Goal: Use online tool/utility: Utilize a website feature to perform a specific function

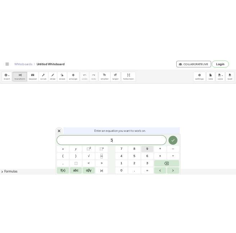
scroll to position [1, 0]
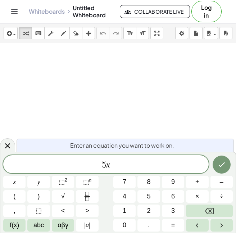
click at [117, 173] on div "5 x" at bounding box center [106, 164] width 206 height 18
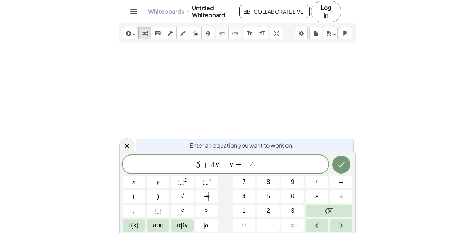
scroll to position [5, 0]
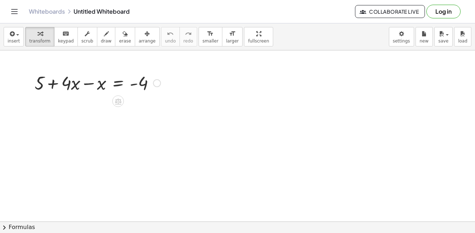
click at [159, 85] on div at bounding box center [157, 83] width 8 height 8
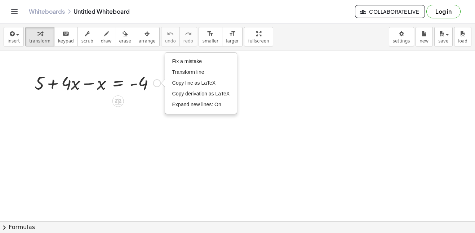
click at [158, 86] on div "Fix a mistake Transform line Copy line as LaTeX Copy derivation as LaTeX Expand…" at bounding box center [157, 83] width 8 height 8
click at [122, 102] on div at bounding box center [118, 102] width 12 height 12
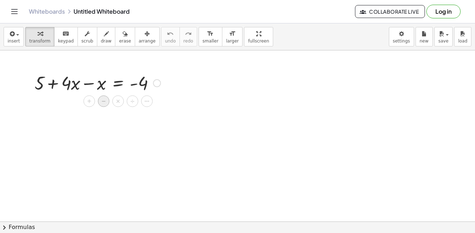
click at [99, 104] on div "−" at bounding box center [104, 102] width 12 height 12
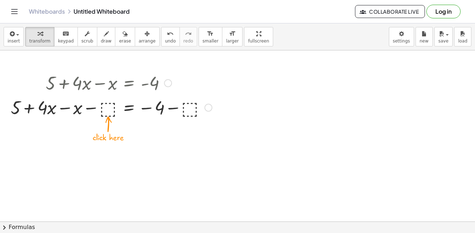
click at [111, 105] on div at bounding box center [111, 107] width 208 height 25
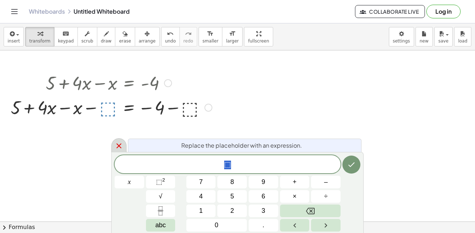
click at [115, 144] on icon at bounding box center [119, 146] width 9 height 9
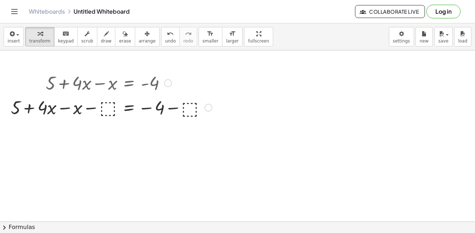
click at [93, 106] on div at bounding box center [111, 107] width 208 height 25
click at [107, 108] on div at bounding box center [111, 107] width 208 height 25
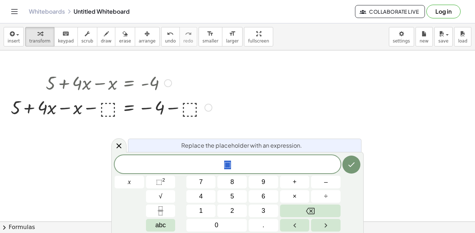
scroll to position [5, 0]
click at [119, 39] on span "erase" at bounding box center [125, 41] width 12 height 5
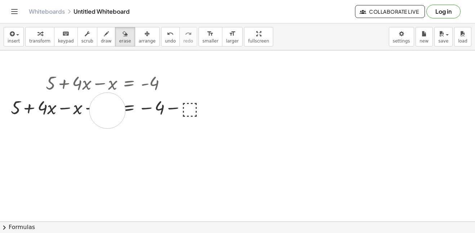
click at [165, 34] on div "undo" at bounding box center [170, 33] width 11 height 9
click at [165, 36] on div "undo" at bounding box center [170, 33] width 11 height 9
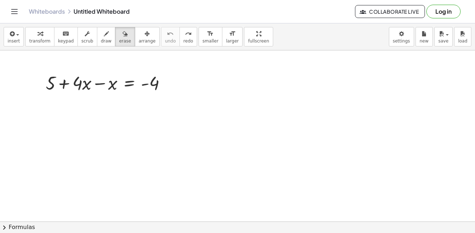
click at [37, 32] on icon "button" at bounding box center [39, 34] width 5 height 9
click at [126, 99] on icon at bounding box center [129, 102] width 8 height 8
click at [97, 105] on div "+" at bounding box center [101, 102] width 12 height 12
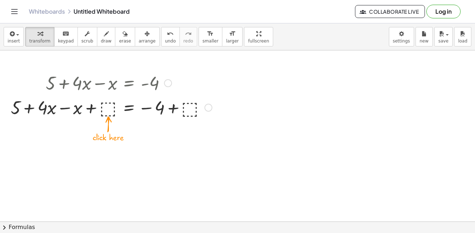
click at [108, 110] on div at bounding box center [111, 107] width 208 height 25
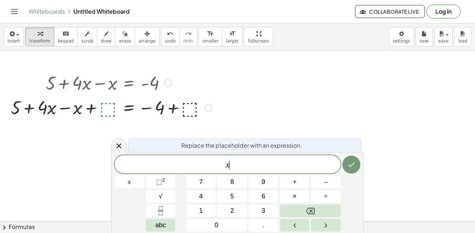
scroll to position [6, 0]
click at [344, 168] on button "Done" at bounding box center [351, 165] width 18 height 18
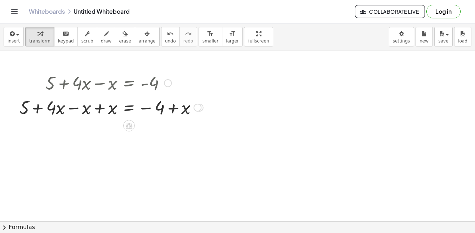
click at [183, 112] on div at bounding box center [111, 107] width 191 height 25
click at [187, 114] on div at bounding box center [111, 107] width 191 height 25
click at [198, 107] on div at bounding box center [198, 108] width 8 height 8
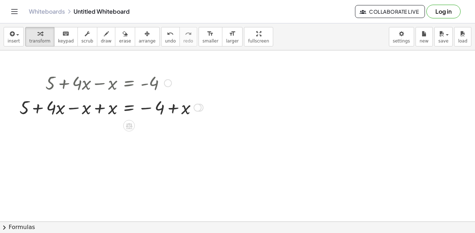
click at [203, 107] on div at bounding box center [200, 108] width 8 height 8
click at [199, 108] on div "Transform line Copy line as LaTeX Copy derivation as LaTeX Expand new lines: On" at bounding box center [198, 108] width 8 height 8
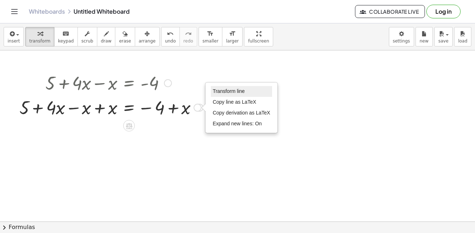
click at [233, 90] on span "Transform line" at bounding box center [229, 91] width 32 height 6
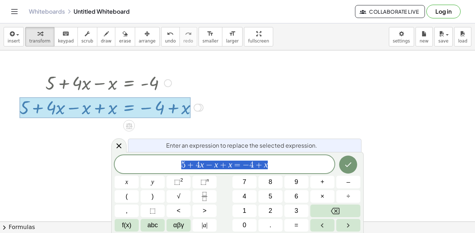
scroll to position [6, 0]
click at [188, 107] on div at bounding box center [104, 107] width 171 height 21
click at [287, 161] on span "5 + 4 x − x + x = − 4 + x" at bounding box center [225, 165] width 220 height 10
click at [241, 167] on span "=" at bounding box center [244, 165] width 10 height 9
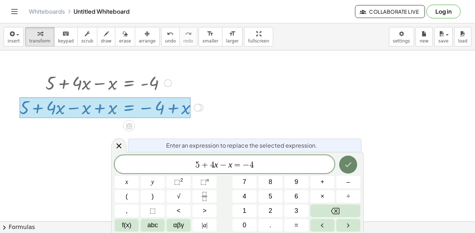
click at [346, 159] on button "Done" at bounding box center [348, 165] width 18 height 18
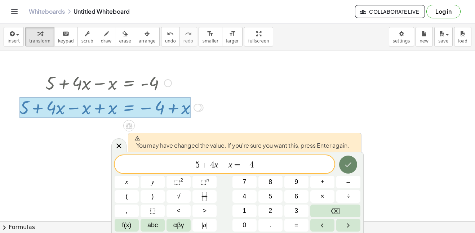
click at [347, 162] on icon "Done" at bounding box center [348, 164] width 9 height 9
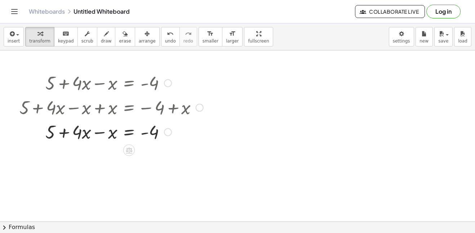
click at [201, 108] on div at bounding box center [200, 108] width 8 height 8
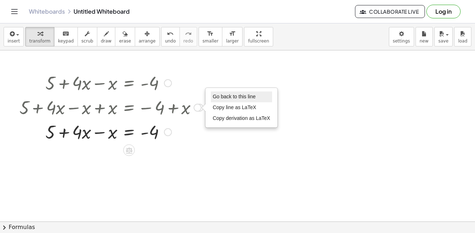
click at [217, 99] on span "Go back to this line" at bounding box center [234, 97] width 43 height 6
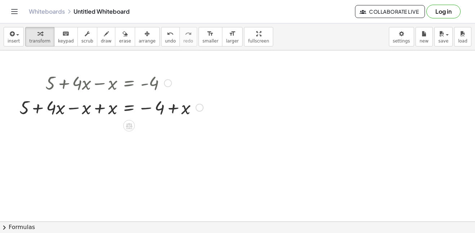
click at [199, 108] on div "Go back to this line Copy line as LaTeX Copy derivation as LaTeX" at bounding box center [200, 108] width 8 height 8
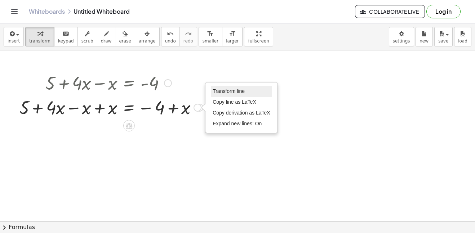
click at [218, 91] on span "Transform line" at bounding box center [229, 91] width 32 height 6
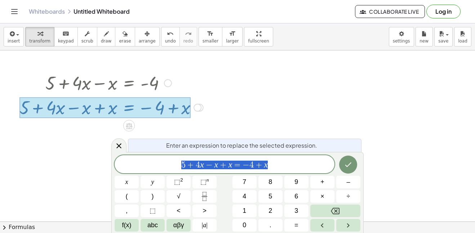
click at [282, 169] on span "5 + 4 x − x + x = − 4 + x" at bounding box center [225, 165] width 220 height 10
click at [195, 157] on div "5 + 4 x − x ​ = − 4" at bounding box center [225, 164] width 220 height 18
click at [296, 167] on span "5 − 5 ​ + 4 x − x = − 4" at bounding box center [225, 165] width 220 height 10
click at [354, 170] on button "Done" at bounding box center [348, 165] width 18 height 18
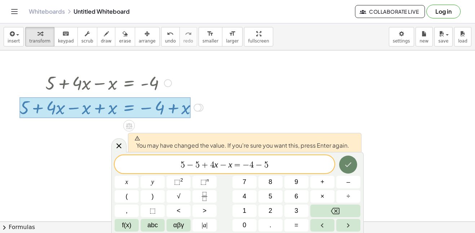
click at [353, 168] on button "Done" at bounding box center [348, 165] width 18 height 18
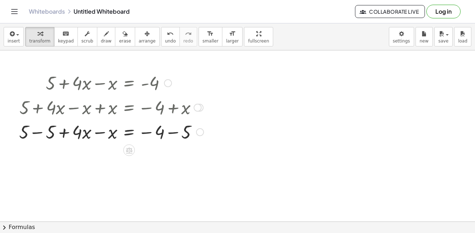
click at [203, 109] on div at bounding box center [200, 108] width 8 height 8
click at [204, 110] on div at bounding box center [111, 107] width 192 height 25
click at [203, 110] on div at bounding box center [111, 107] width 192 height 25
click at [203, 108] on div at bounding box center [200, 108] width 8 height 8
click at [197, 109] on div "Go back to this line Copy line as LaTeX Copy derivation as LaTeX" at bounding box center [198, 108] width 8 height 8
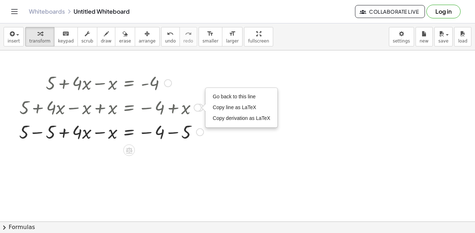
click at [163, 109] on div at bounding box center [111, 107] width 192 height 25
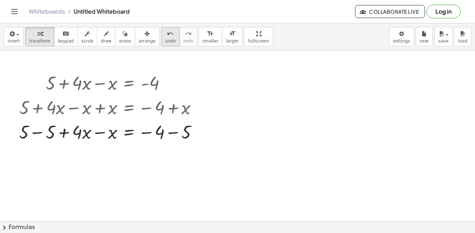
click at [167, 35] on icon "undo" at bounding box center [170, 34] width 7 height 9
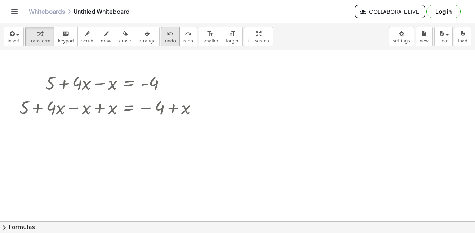
click at [167, 35] on icon "undo" at bounding box center [170, 34] width 7 height 9
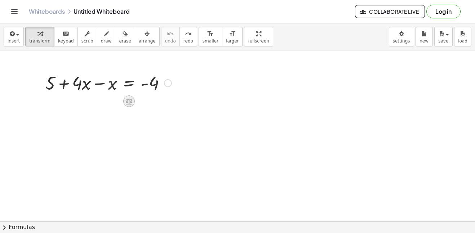
click at [131, 103] on icon at bounding box center [129, 102] width 8 height 8
click at [92, 95] on div "+ 5 + · 4 · x − x = - 4 + − × ÷" at bounding box center [109, 94] width 200 height 53
click at [79, 95] on div "+ 5 + · 4 · x − x = - 4" at bounding box center [109, 94] width 200 height 53
click at [133, 98] on div at bounding box center [129, 102] width 12 height 12
click at [102, 102] on div "+" at bounding box center [100, 102] width 12 height 12
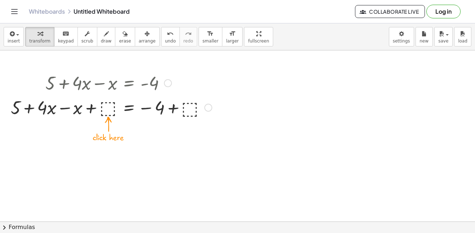
click at [110, 114] on div at bounding box center [111, 107] width 191 height 25
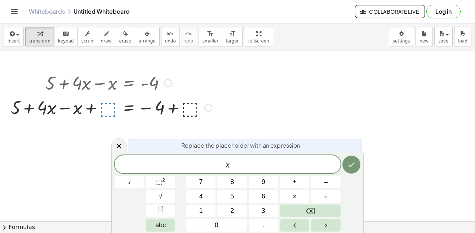
click at [199, 111] on div at bounding box center [111, 107] width 191 height 25
click at [348, 160] on icon "Done" at bounding box center [351, 164] width 9 height 9
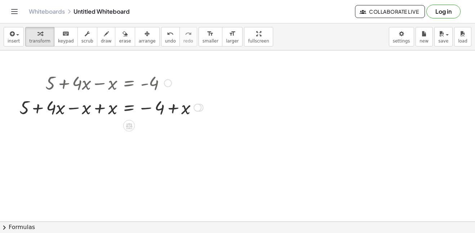
click at [133, 124] on div at bounding box center [129, 126] width 12 height 12
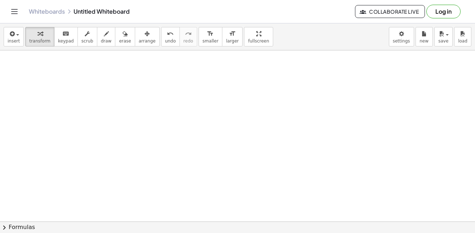
scroll to position [0, 0]
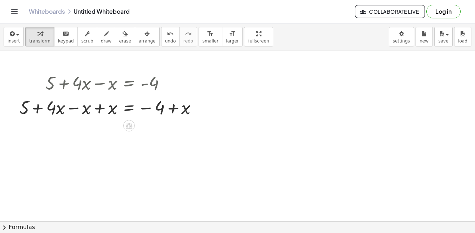
click at [163, 199] on div at bounding box center [237, 221] width 475 height 342
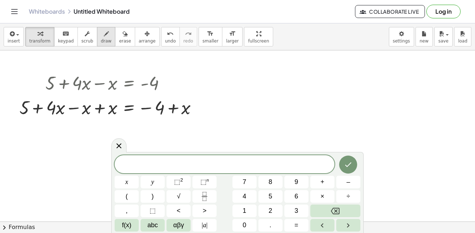
click at [101, 39] on span "draw" at bounding box center [106, 41] width 11 height 5
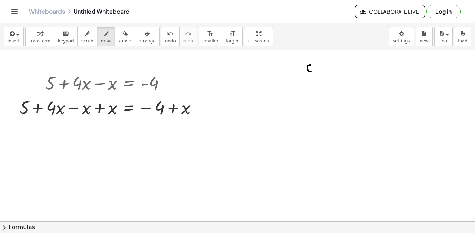
drag, startPoint x: 311, startPoint y: 65, endPoint x: 311, endPoint y: 71, distance: 6.1
click at [311, 71] on div at bounding box center [237, 221] width 475 height 342
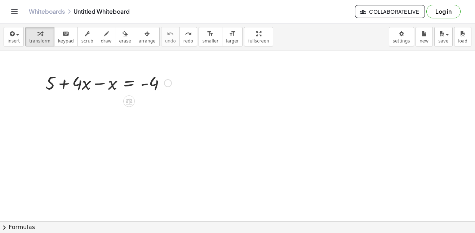
click at [178, 94] on div "+ 5 + · 4 · x − x = - 4" at bounding box center [109, 94] width 200 height 53
click at [160, 68] on div "+ 5 + · 4 · x − x = - 4 + 5 + · 4 · x − x = - 4" at bounding box center [109, 94] width 200 height 53
click at [126, 102] on icon at bounding box center [129, 101] width 6 height 6
click at [113, 103] on span "−" at bounding box center [114, 101] width 4 height 10
click at [128, 101] on icon at bounding box center [129, 102] width 8 height 8
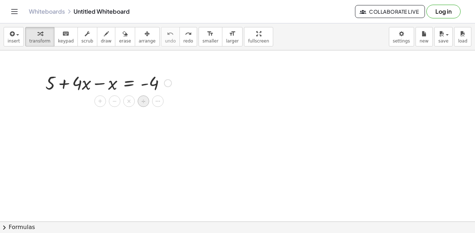
click at [143, 105] on span "÷" at bounding box center [143, 101] width 4 height 10
click at [129, 101] on icon at bounding box center [129, 101] width 6 height 6
click at [95, 101] on div "+" at bounding box center [100, 102] width 12 height 12
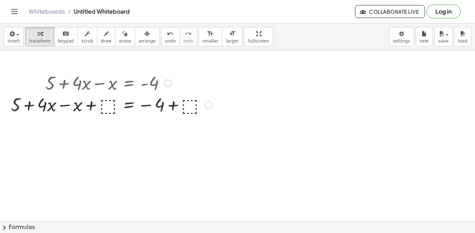
click at [190, 85] on div "+ 5 + · 4 · x − x = - 4 + 5 + · 4 · x − x = − 4 + ⬚ + ⬚" at bounding box center [109, 94] width 200 height 53
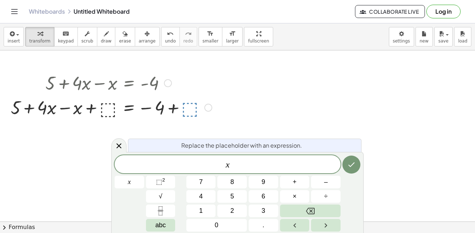
click at [352, 163] on icon "Done" at bounding box center [351, 164] width 9 height 9
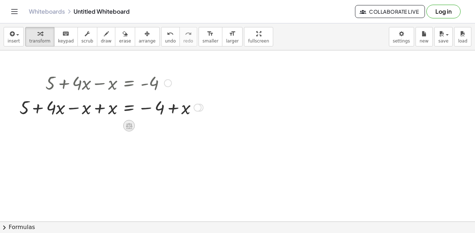
click at [131, 125] on icon at bounding box center [129, 126] width 6 height 6
click at [129, 126] on span "×" at bounding box center [129, 126] width 4 height 10
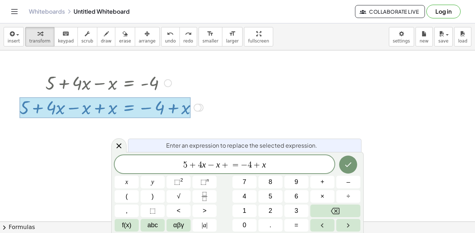
click at [320, 59] on div at bounding box center [237, 221] width 475 height 342
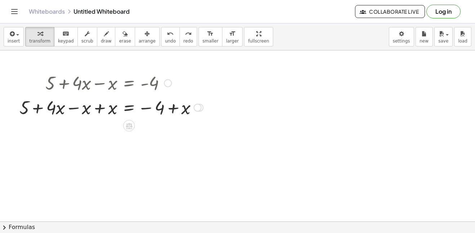
click at [196, 110] on div "Transform line Copy line as LaTeX Copy derivation as LaTeX Expand new lines: On" at bounding box center [198, 108] width 8 height 8
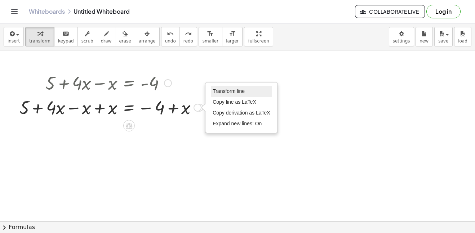
click at [249, 94] on li "Transform line" at bounding box center [241, 91] width 61 height 11
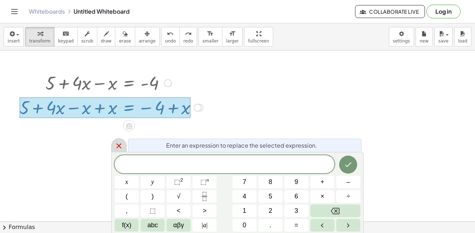
click at [121, 144] on icon at bounding box center [119, 146] width 9 height 9
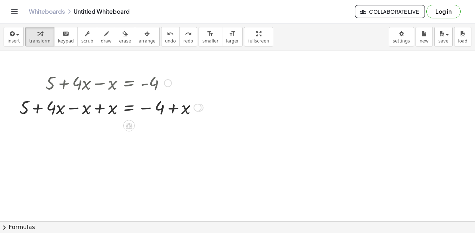
click at [167, 85] on div at bounding box center [168, 83] width 8 height 8
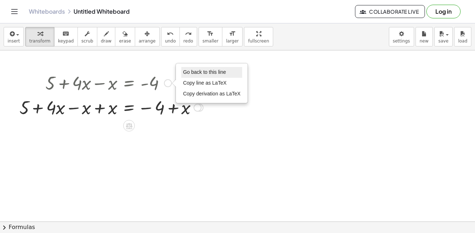
click at [207, 72] on span "Go back to this line" at bounding box center [204, 72] width 43 height 6
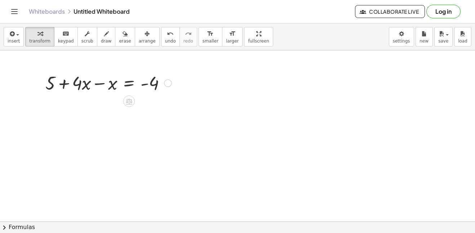
click at [170, 83] on div "Go back to this line Copy line as LaTeX Copy derivation as LaTeX" at bounding box center [168, 83] width 8 height 8
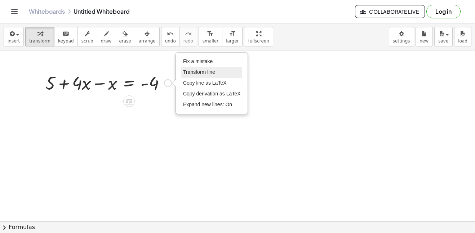
click at [194, 73] on span "Transform line" at bounding box center [199, 72] width 32 height 6
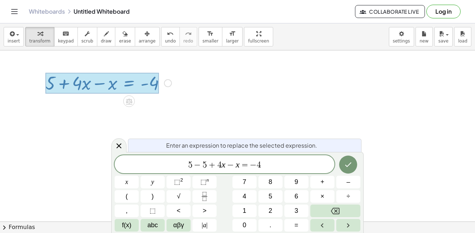
click at [297, 168] on span "5 − 5 ​ + 4 x − x = − 4" at bounding box center [225, 165] width 220 height 10
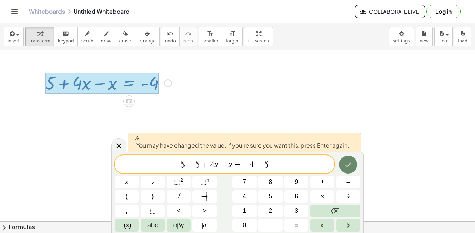
click at [353, 160] on button "Done" at bounding box center [348, 165] width 18 height 18
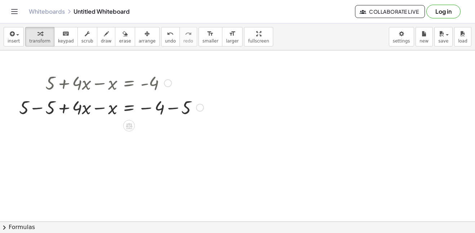
click at [200, 110] on div "Fix a mistake Transform line Copy line as LaTeX Copy derivation as LaTeX Expand…" at bounding box center [200, 108] width 8 height 8
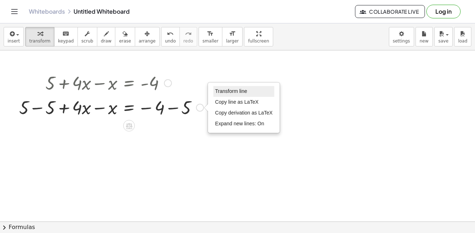
click at [223, 91] on span "Transform line" at bounding box center [231, 91] width 32 height 6
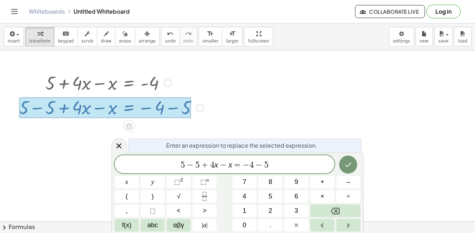
click at [200, 163] on span "+" at bounding box center [205, 165] width 10 height 9
click at [281, 169] on span "​ + 4 x − x = − 4 − 5" at bounding box center [225, 165] width 220 height 10
click at [205, 164] on span "+" at bounding box center [202, 165] width 7 height 9
click at [352, 164] on icon "Done" at bounding box center [348, 164] width 9 height 9
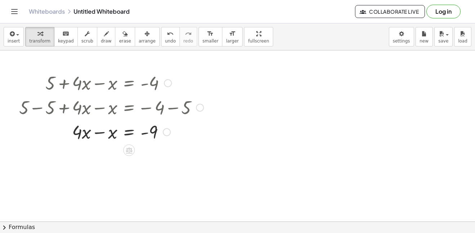
click at [167, 134] on div "Transform line Copy line as LaTeX Copy derivation as LaTeX Expand new lines: On" at bounding box center [167, 132] width 8 height 8
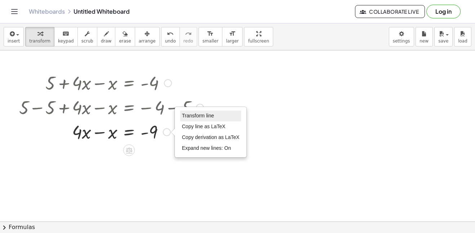
click at [209, 112] on li "Transform line" at bounding box center [210, 116] width 61 height 11
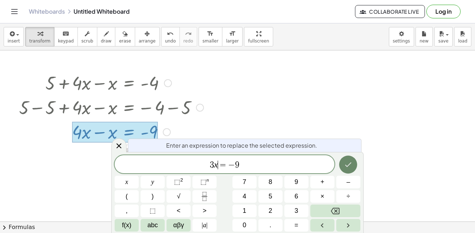
click at [352, 168] on icon "Done" at bounding box center [348, 164] width 9 height 9
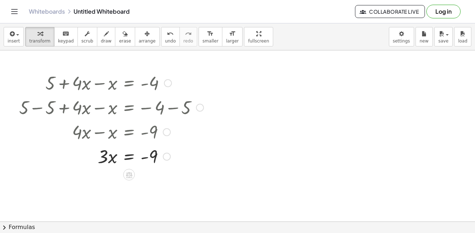
click at [168, 159] on div "Transform line Copy line as LaTeX Copy derivation as LaTeX Expand new lines: On" at bounding box center [167, 157] width 8 height 8
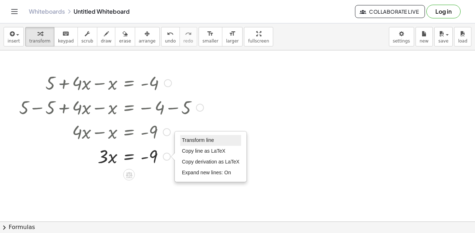
click at [206, 137] on span "Transform line" at bounding box center [198, 140] width 32 height 6
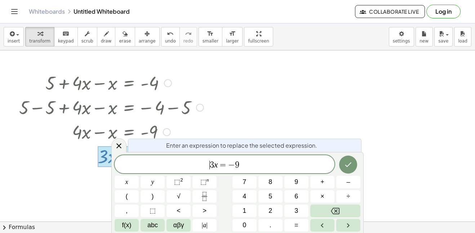
click at [212, 164] on span "3" at bounding box center [212, 165] width 4 height 9
click at [241, 168] on span "​ x = − 9" at bounding box center [225, 165] width 220 height 10
click at [352, 164] on icon "Done" at bounding box center [348, 164] width 9 height 9
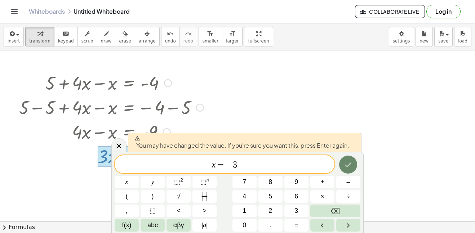
click at [351, 164] on icon "Done" at bounding box center [348, 164] width 9 height 9
